Goal: Use online tool/utility: Utilize a website feature to perform a specific function

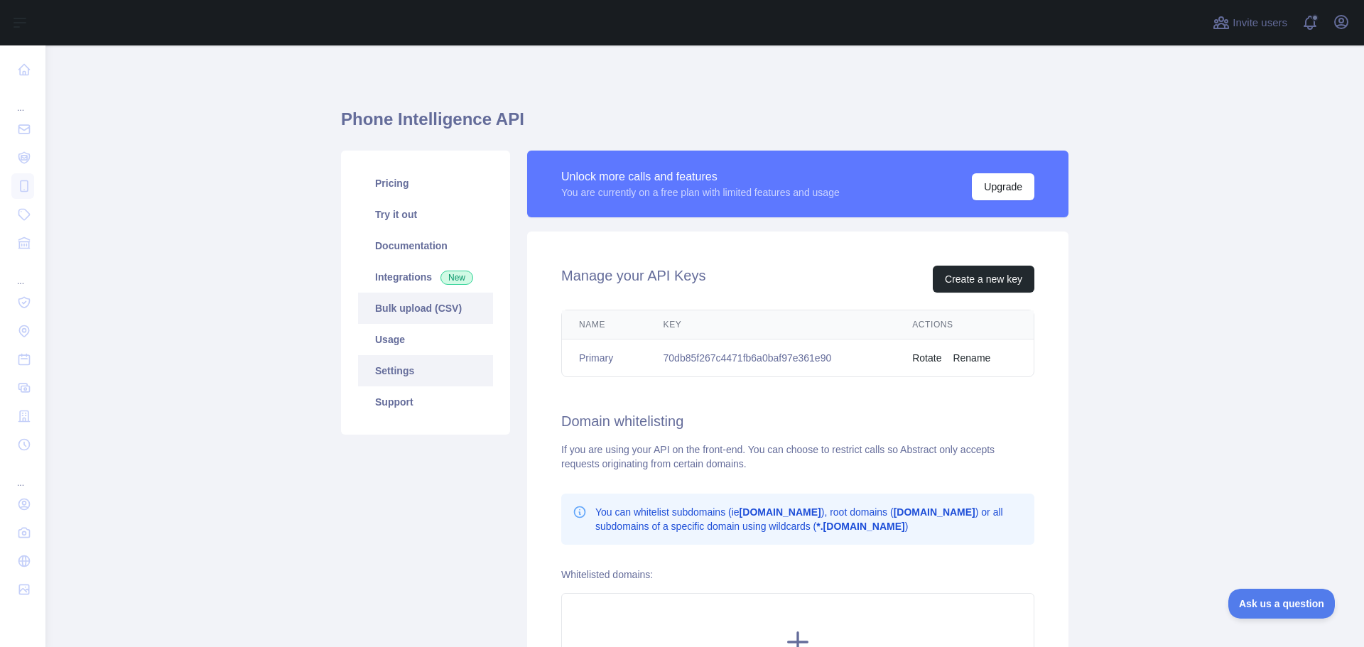
scroll to position [55, 0]
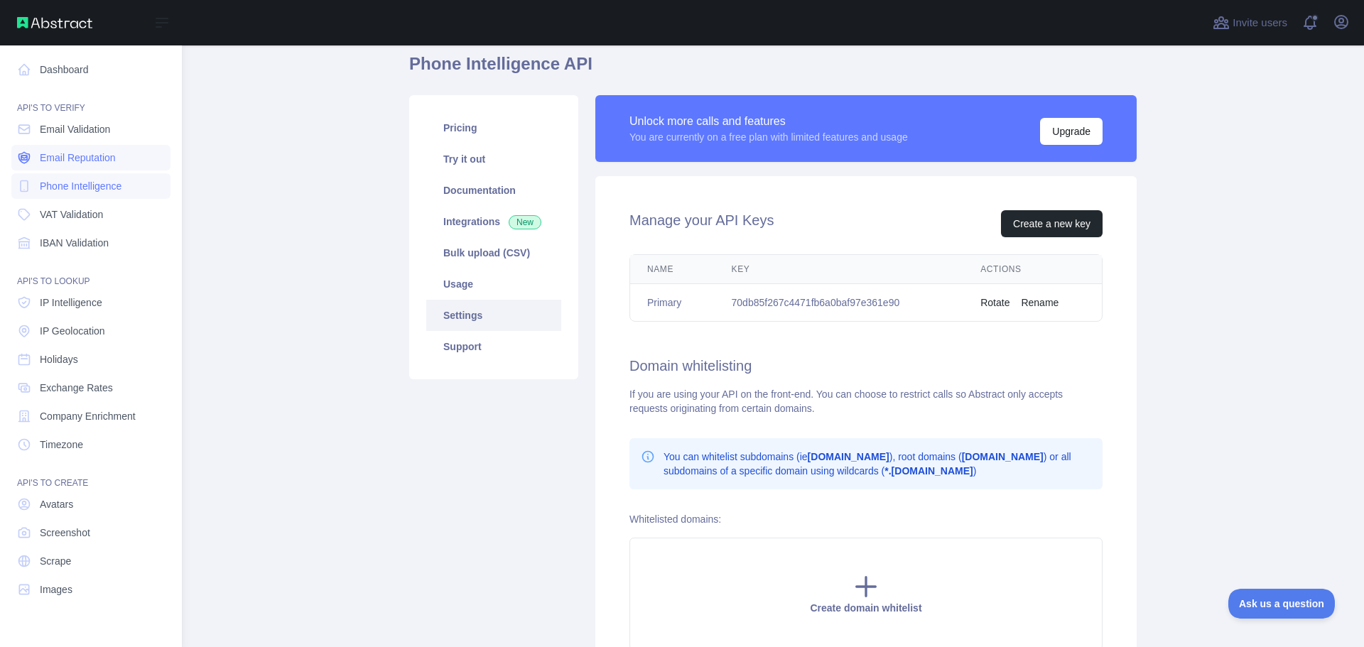
click at [97, 153] on span "Email Reputation" at bounding box center [78, 158] width 76 height 14
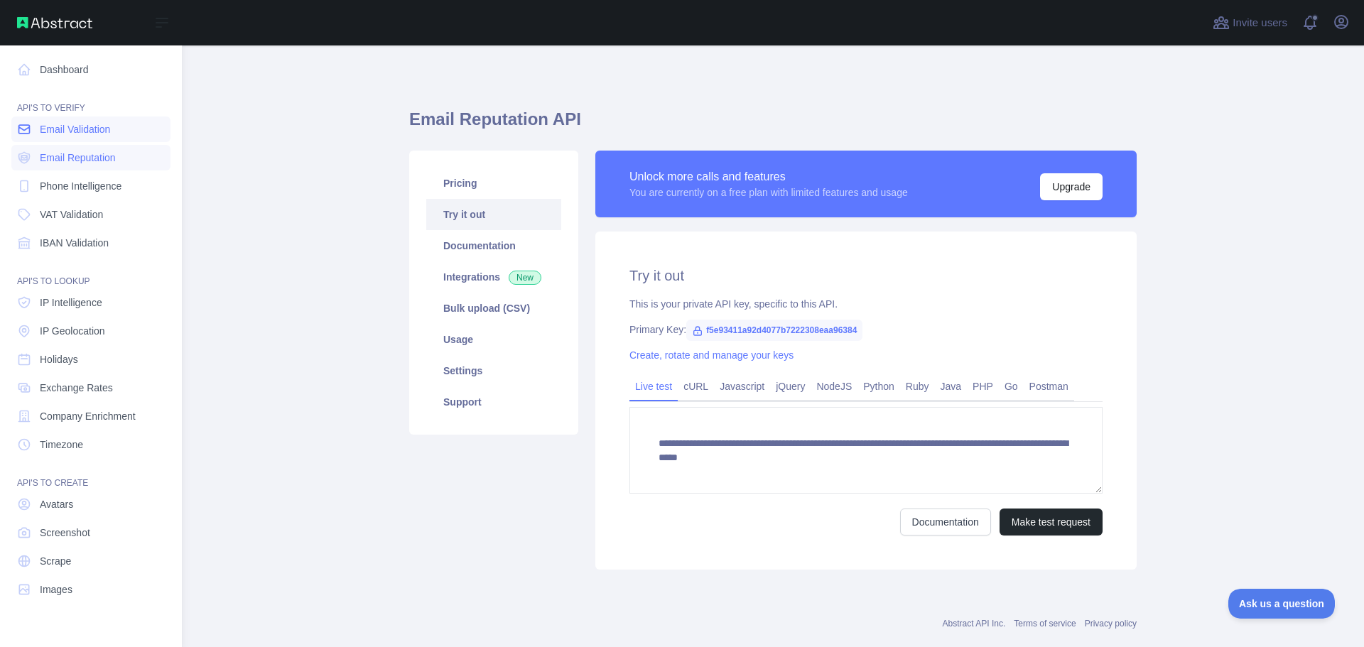
drag, startPoint x: 97, startPoint y: 153, endPoint x: 95, endPoint y: 134, distance: 19.3
click at [95, 134] on nav "Dashboard API'S TO VERIFY Email Validation Email Reputation Phone Intelligence …" at bounding box center [90, 334] width 159 height 579
click at [94, 134] on span "Email Validation" at bounding box center [75, 129] width 70 height 14
click at [99, 132] on span "Email Validation" at bounding box center [75, 129] width 70 height 14
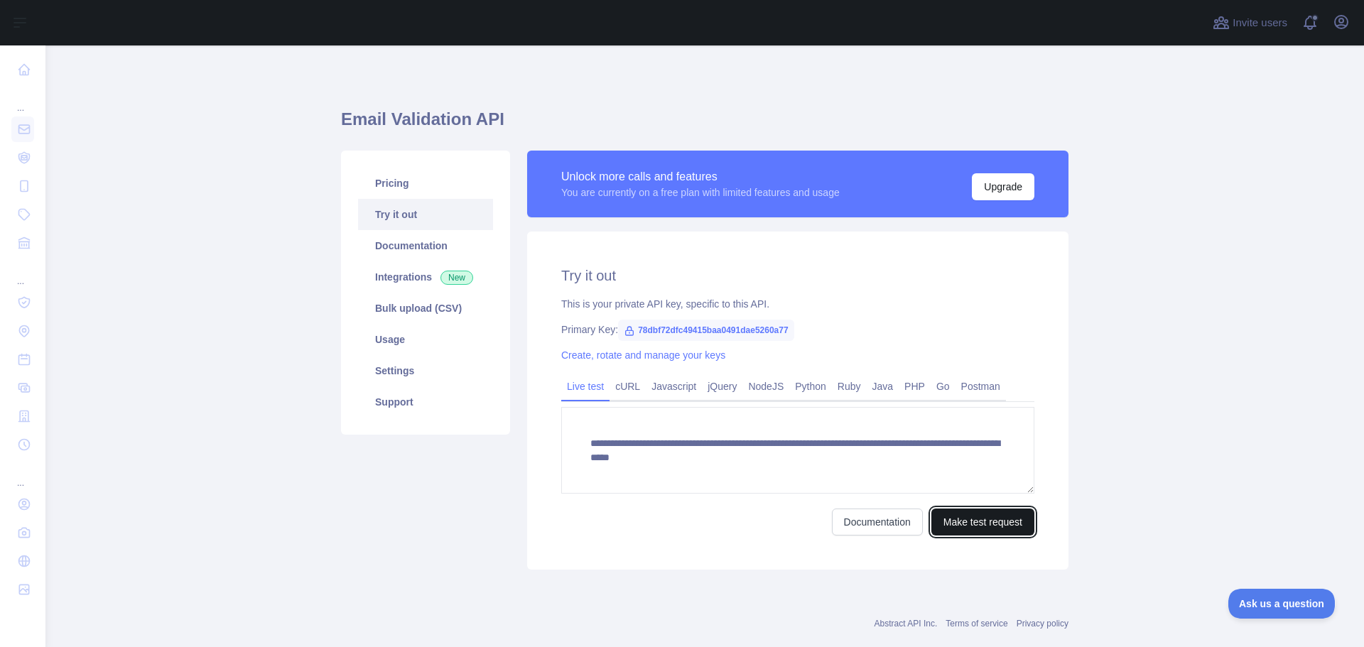
click at [976, 516] on button "Make test request" at bounding box center [982, 522] width 103 height 27
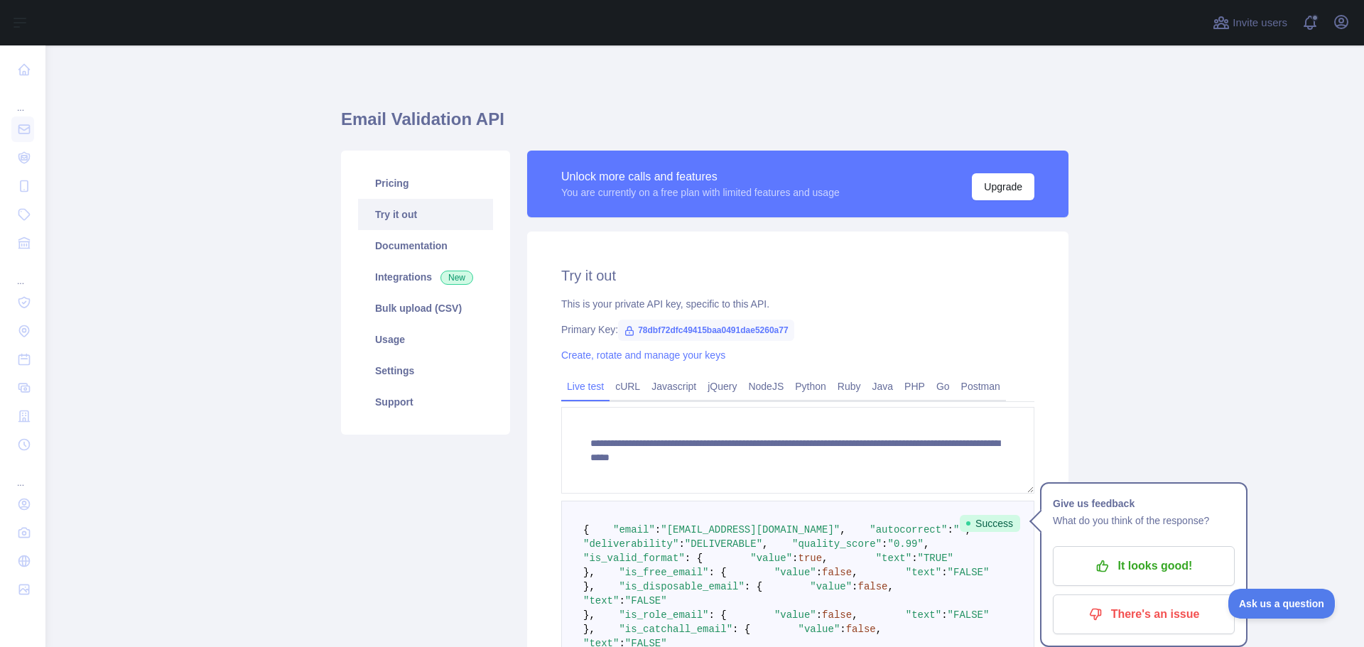
click at [694, 327] on span "78dbf72dfc49415baa0491dae5260a77" at bounding box center [706, 330] width 176 height 21
copy span "78dbf72dfc49415baa0491dae5260a77"
